Goal: Task Accomplishment & Management: Complete application form

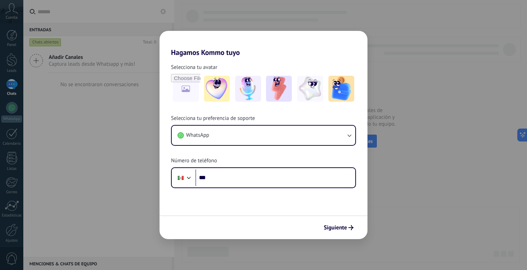
click at [411, 60] on div "Hagamos Kommo tuyo Selecciona tu avatar Selecciona tu preferencia de soporte Wh…" at bounding box center [263, 135] width 527 height 270
click at [330, 223] on button "Siguiente" at bounding box center [339, 227] width 36 height 12
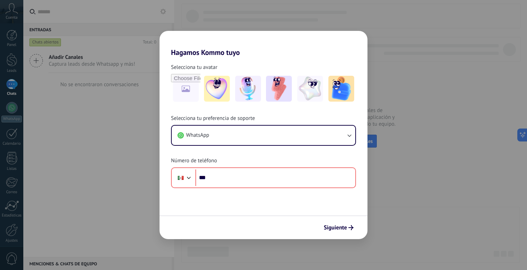
click at [111, 55] on div "Hagamos Kommo tuyo Selecciona tu avatar Selecciona tu preferencia de soporte Wh…" at bounding box center [263, 135] width 527 height 270
click at [149, 27] on div "Hagamos Kommo tuyo Selecciona tu avatar Selecciona tu preferencia de soporte Wh…" at bounding box center [263, 135] width 527 height 270
click at [15, 3] on div "Hagamos Kommo tuyo Selecciona tu avatar Selecciona tu preferencia de soporte Wh…" at bounding box center [263, 135] width 527 height 270
